Goal: Information Seeking & Learning: Learn about a topic

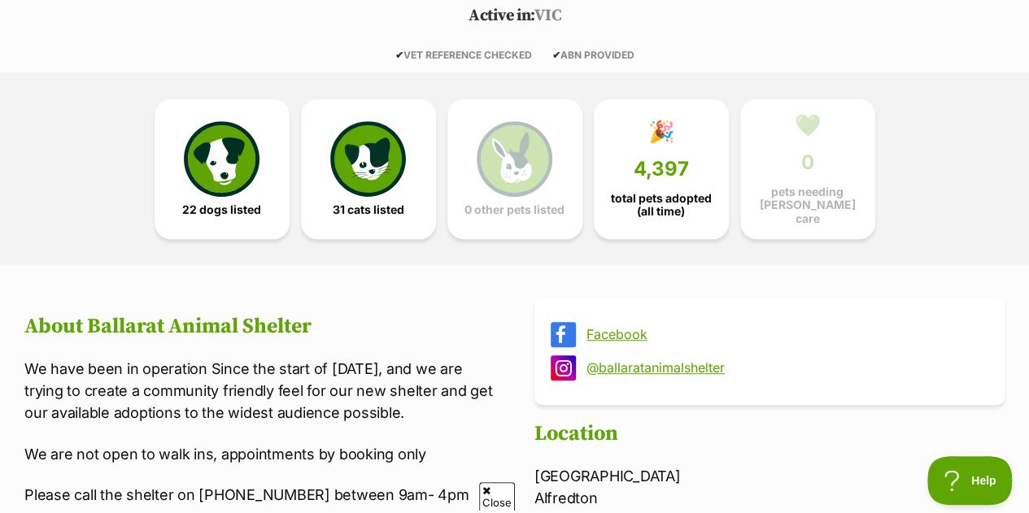
scroll to position [290, 0]
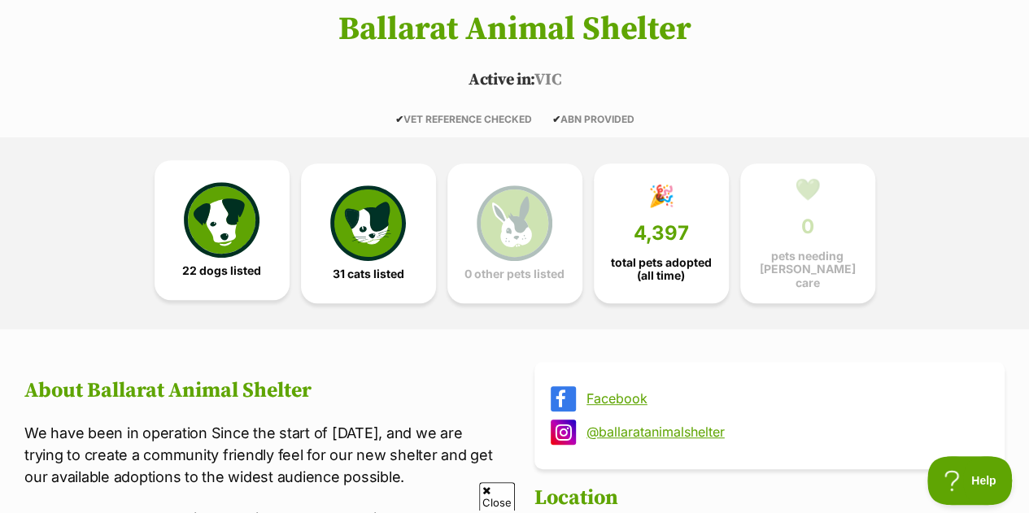
click at [238, 217] on img at bounding box center [221, 219] width 75 height 75
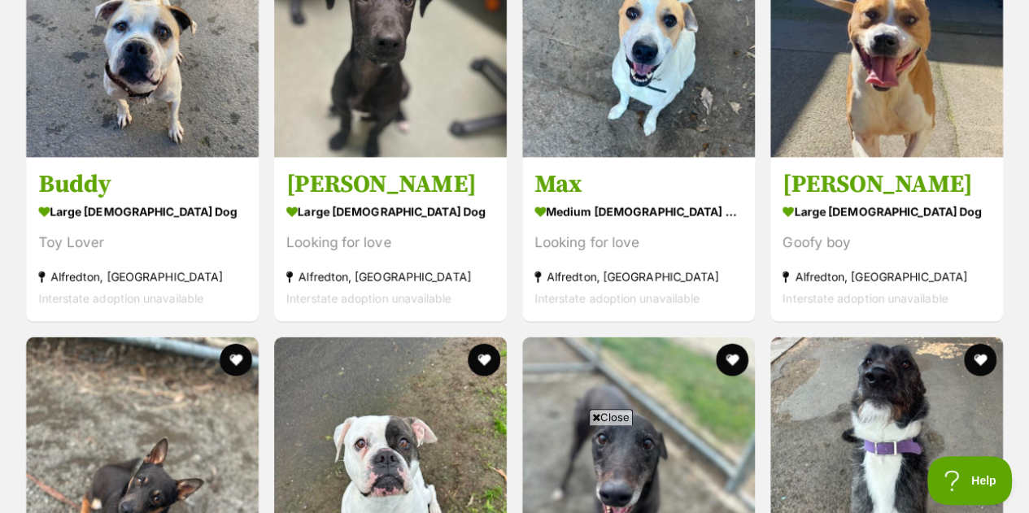
scroll to position [1715, 0]
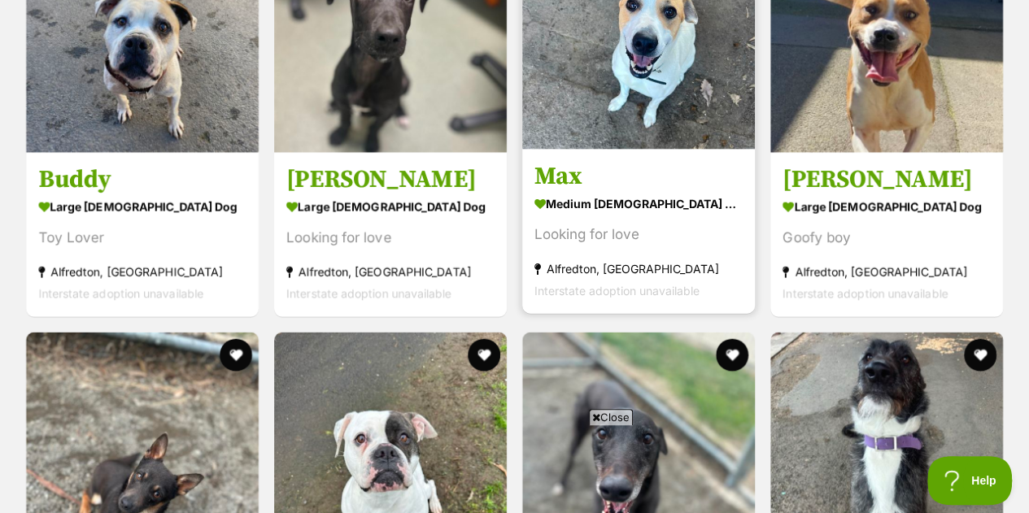
click at [645, 90] on img at bounding box center [638, 33] width 233 height 233
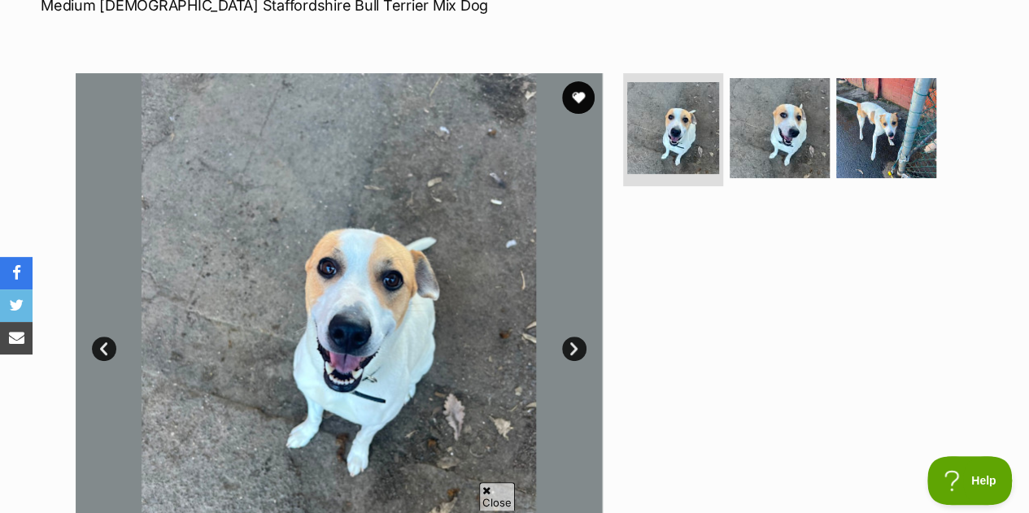
scroll to position [273, 0]
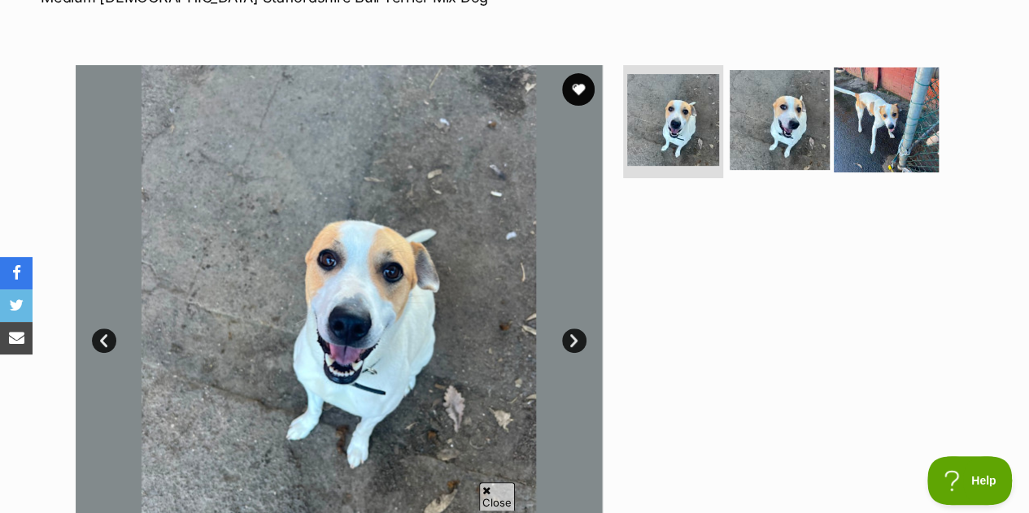
click at [894, 111] on img at bounding box center [886, 119] width 105 height 105
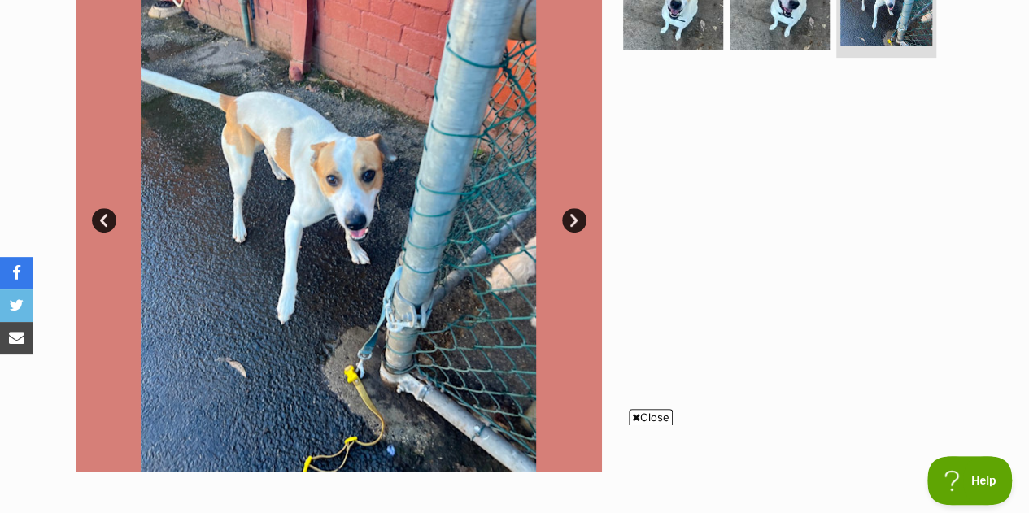
scroll to position [405, 0]
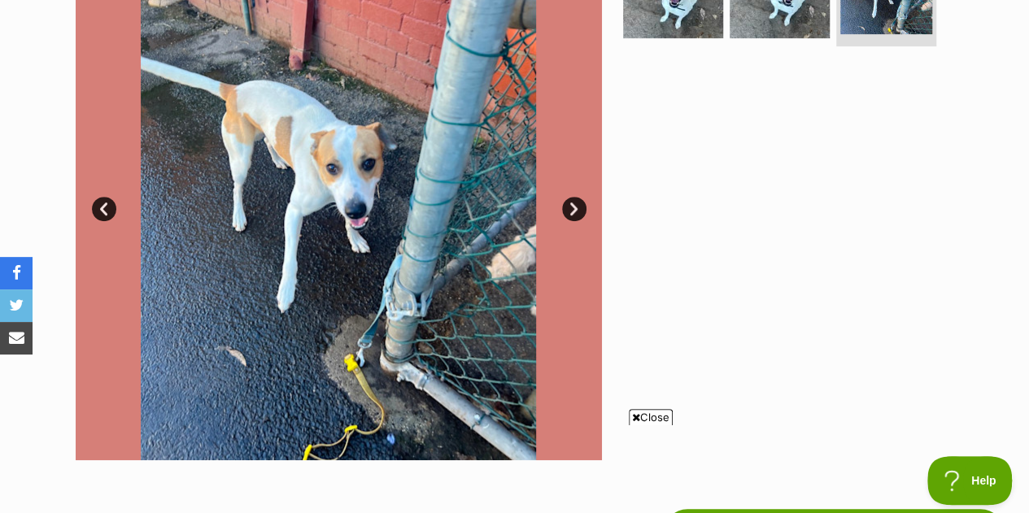
click at [570, 207] on link "Next" at bounding box center [574, 209] width 24 height 24
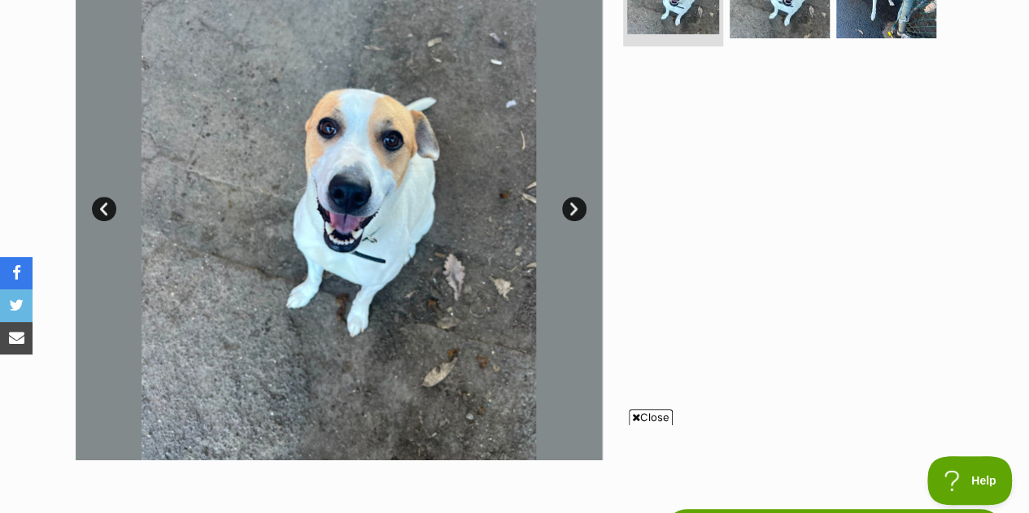
click at [570, 207] on link "Next" at bounding box center [574, 209] width 24 height 24
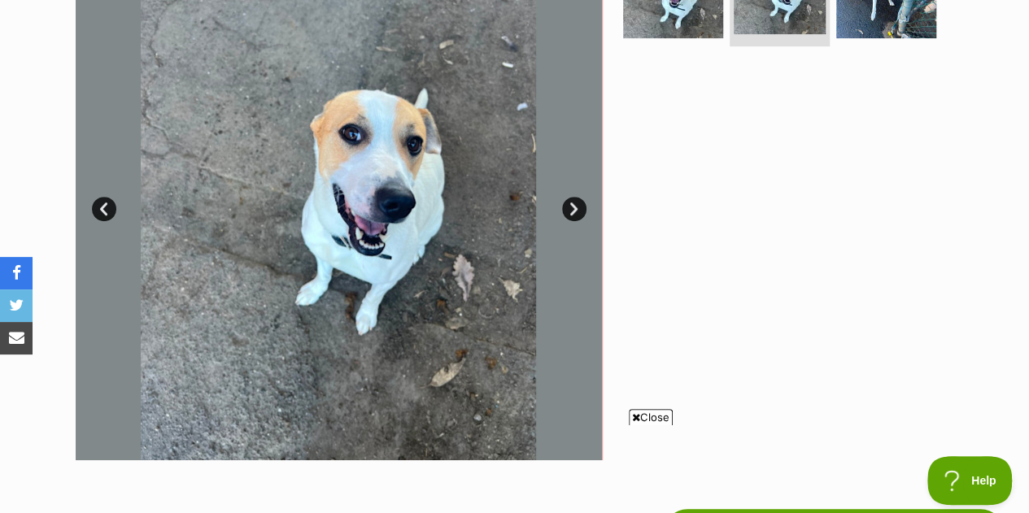
click at [570, 207] on link "Next" at bounding box center [574, 209] width 24 height 24
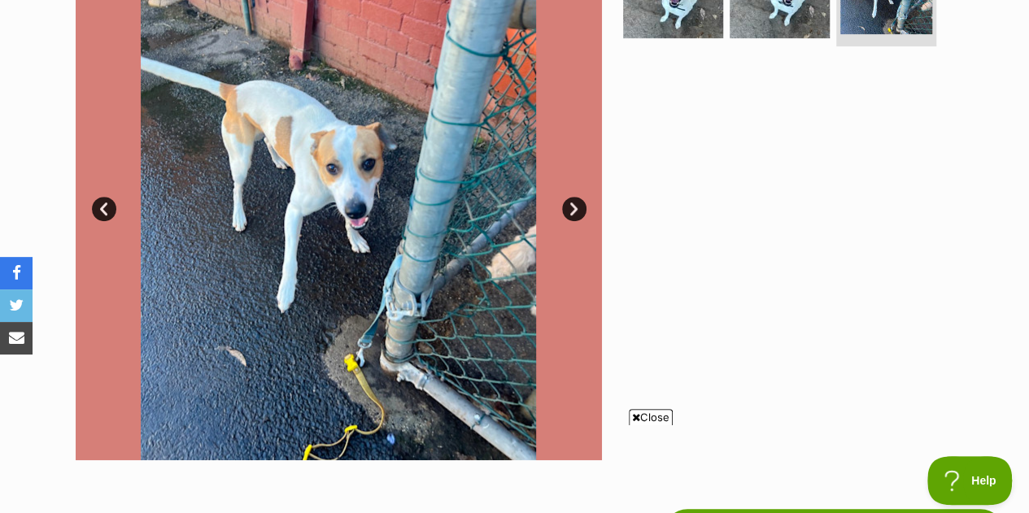
scroll to position [0, 0]
